Goal: Obtain resource: Obtain resource

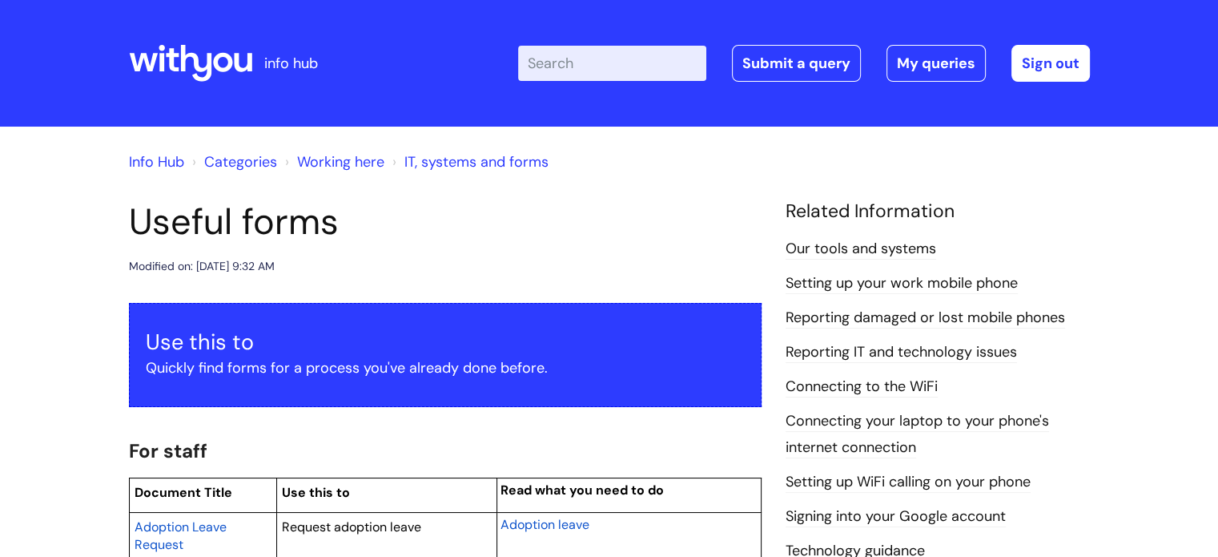
click at [624, 72] on input "Enter your search term here..." at bounding box center [612, 63] width 188 height 35
type input "appr"
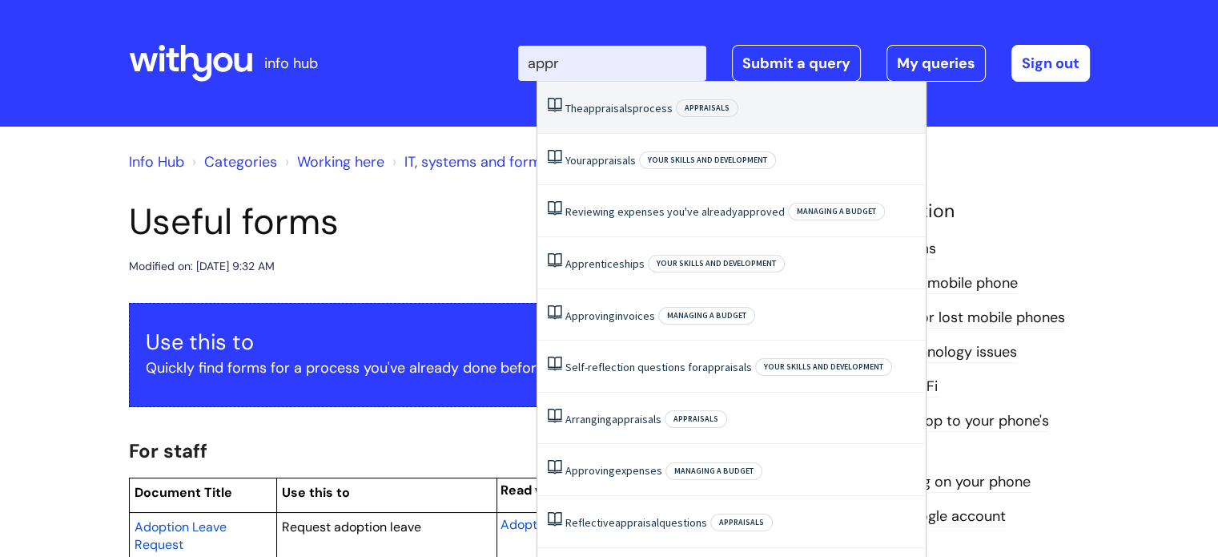
click at [609, 114] on span "appraisals" at bounding box center [608, 108] width 50 height 14
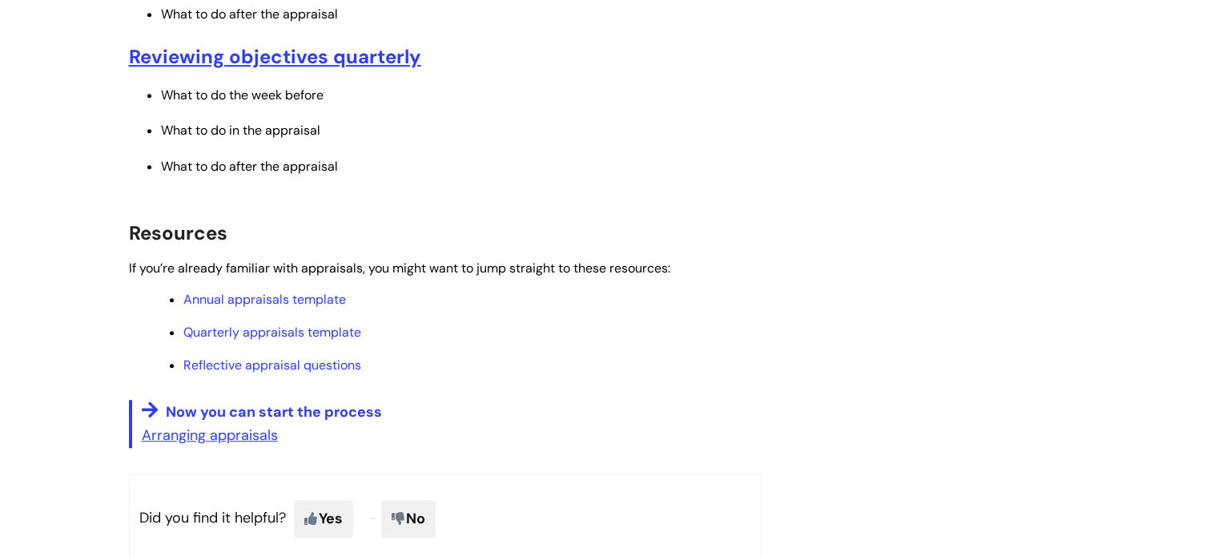
scroll to position [785, 0]
click at [321, 335] on link "Quarterly appraisals template" at bounding box center [272, 332] width 178 height 17
click at [288, 333] on link "Quarterly appraisals template" at bounding box center [272, 332] width 178 height 17
